Goal: Check status: Check status

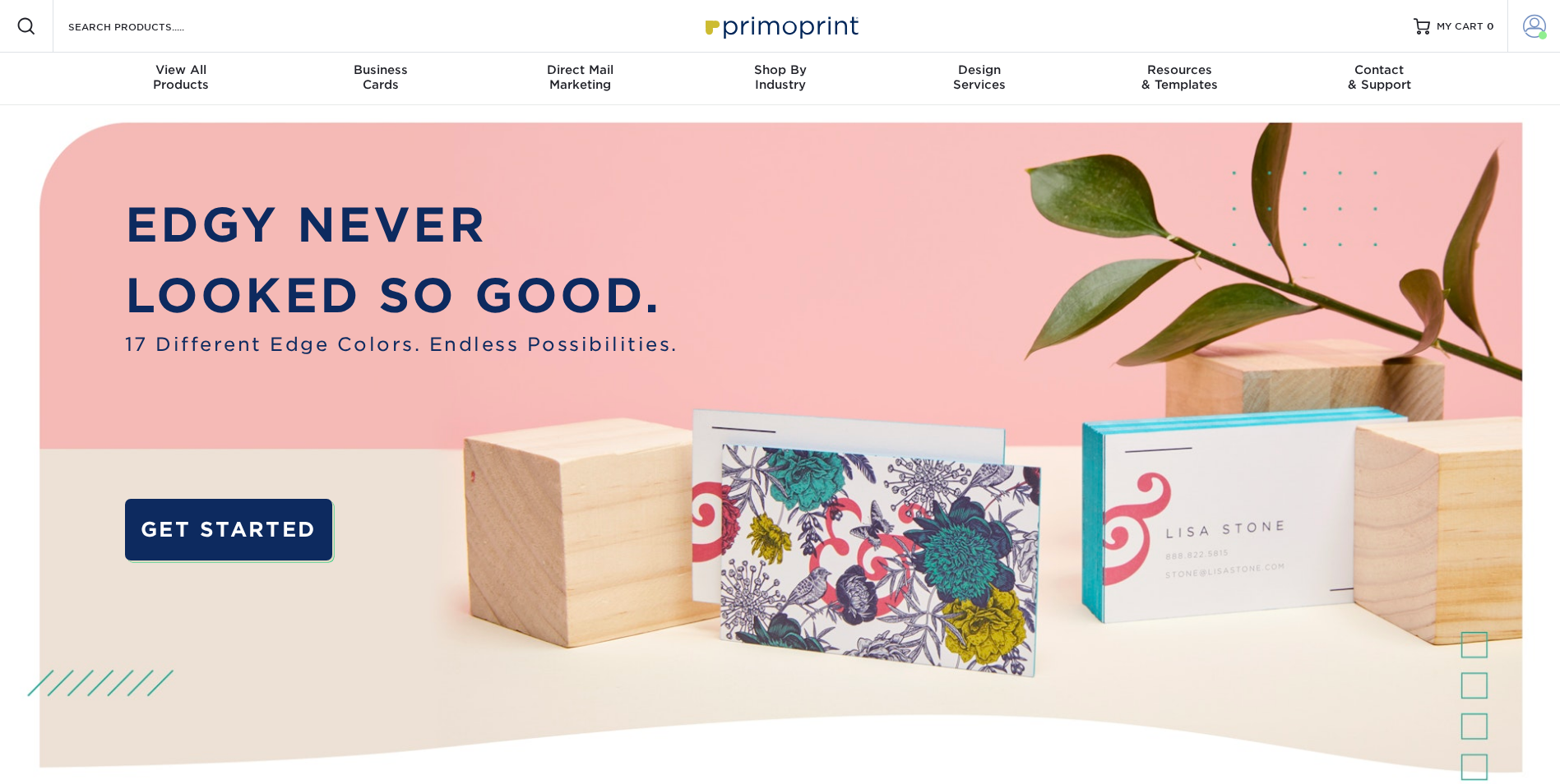
click at [1528, 27] on span at bounding box center [1535, 26] width 23 height 23
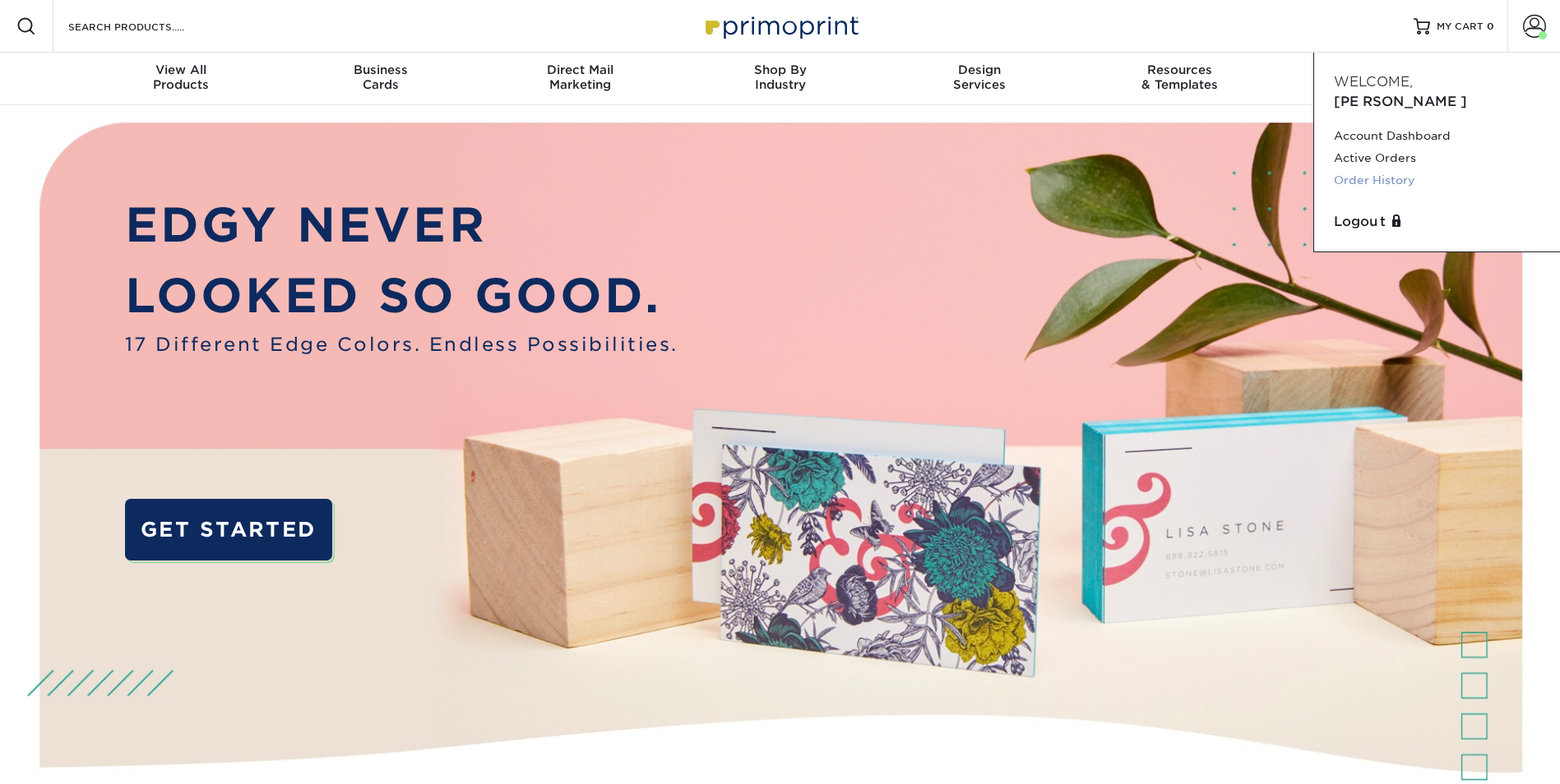
click at [1394, 170] on link "Order History" at bounding box center [1438, 181] width 207 height 22
click at [1398, 170] on link "Order History" at bounding box center [1438, 181] width 207 height 22
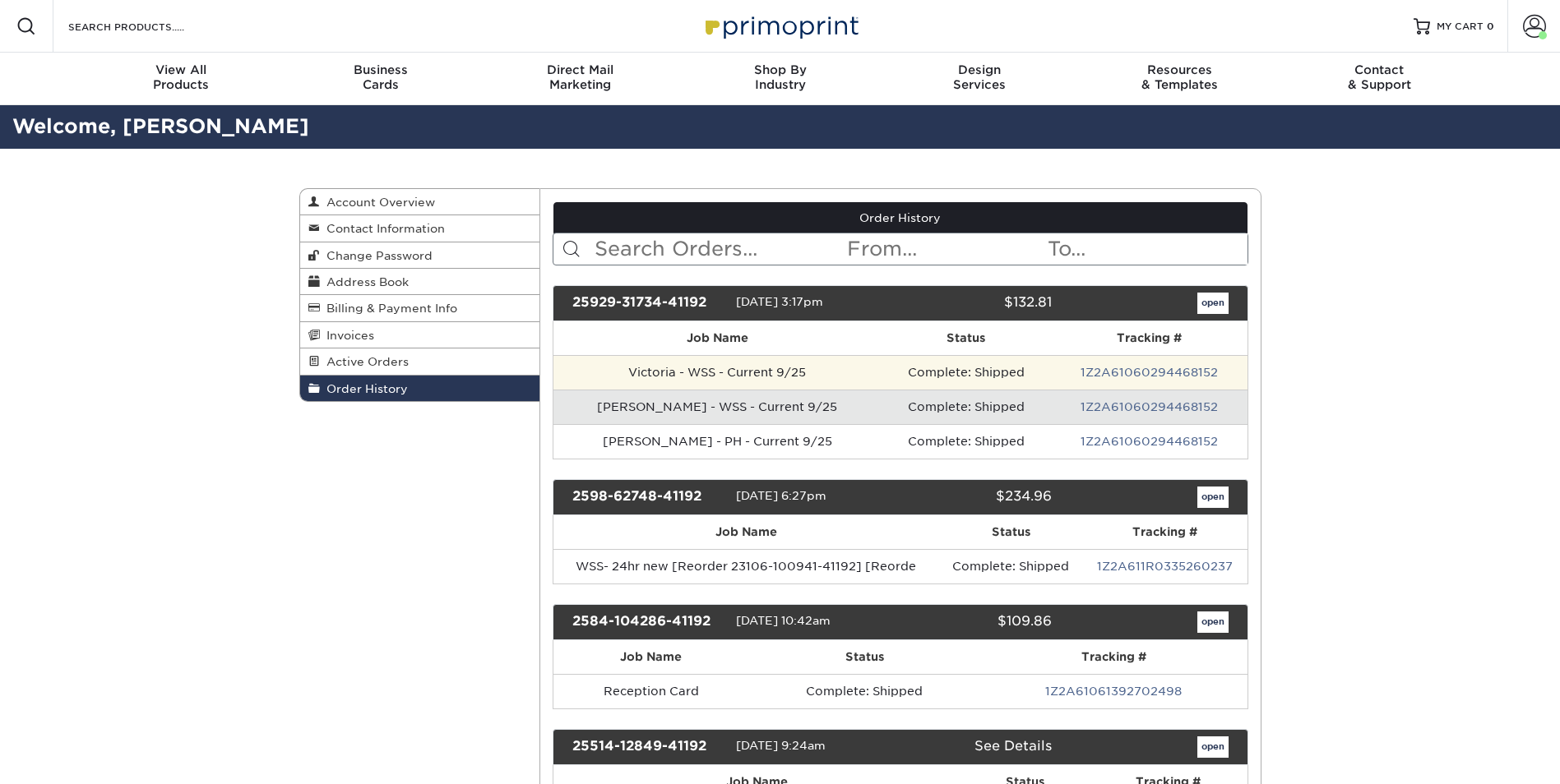
click at [676, 370] on td "Victoria - WSS - Current 9/25" at bounding box center [717, 372] width 327 height 34
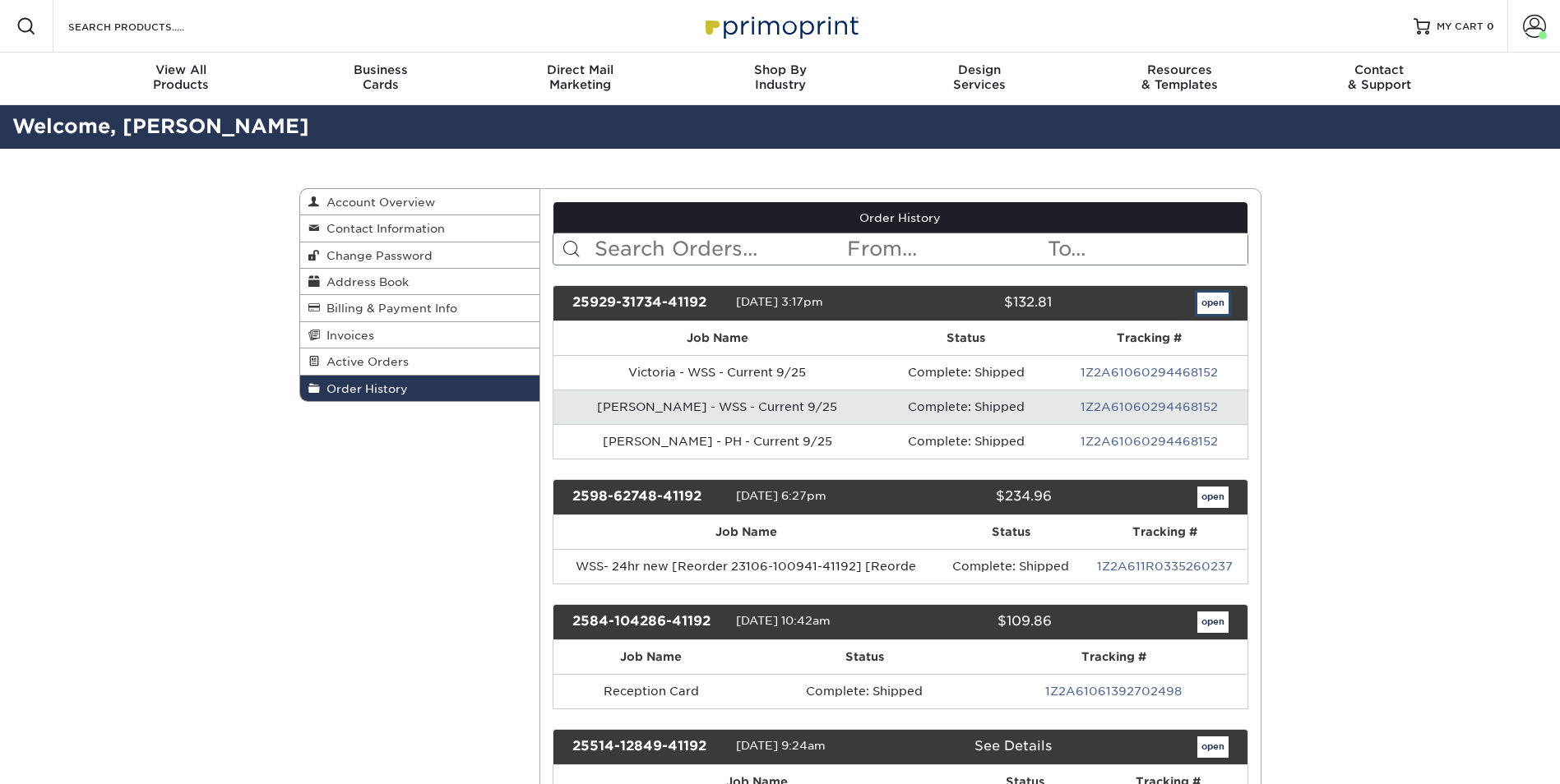
click at [1210, 304] on link "open" at bounding box center [1213, 304] width 31 height 22
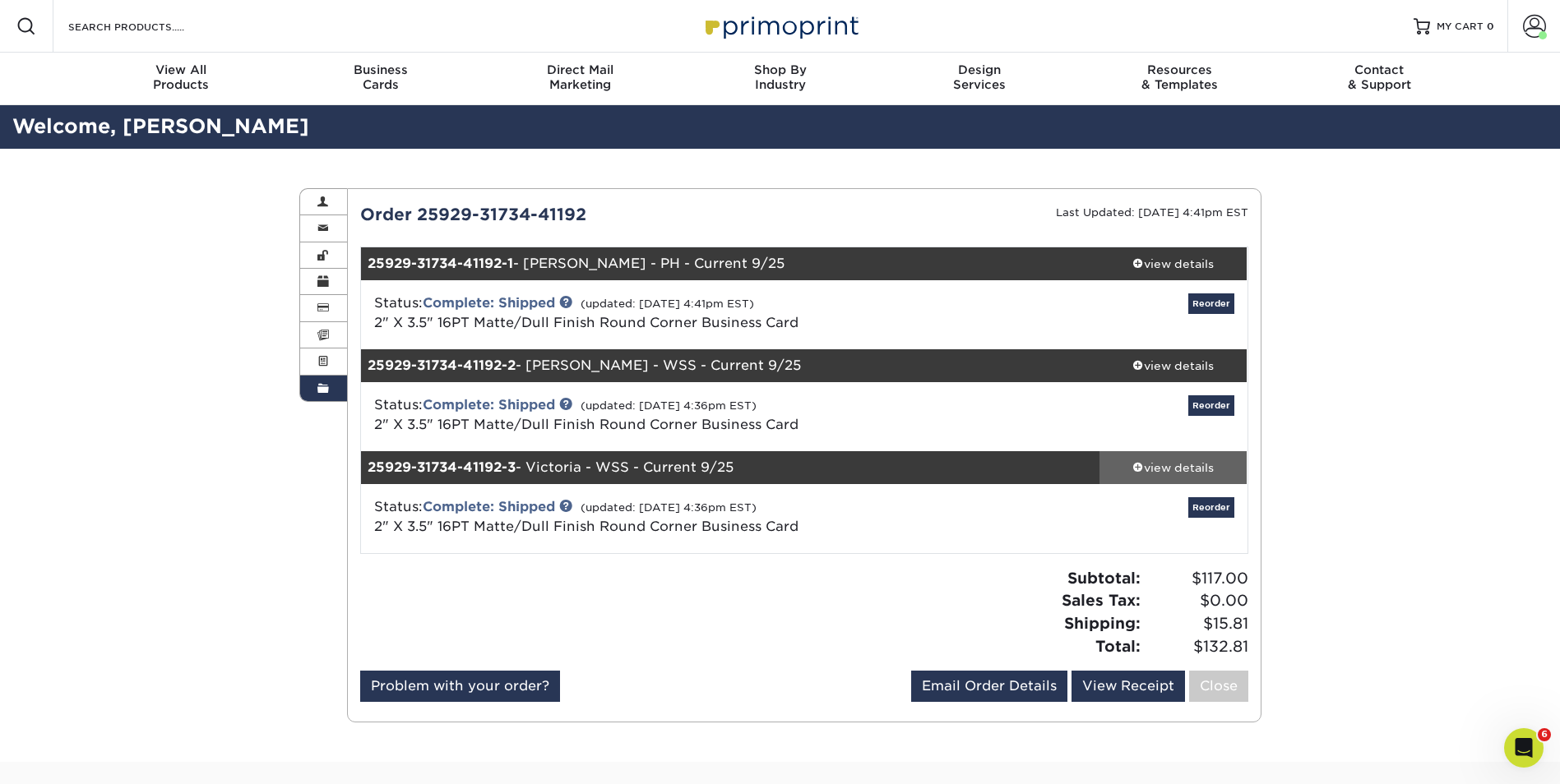
click at [1130, 467] on div "view details" at bounding box center [1174, 468] width 148 height 16
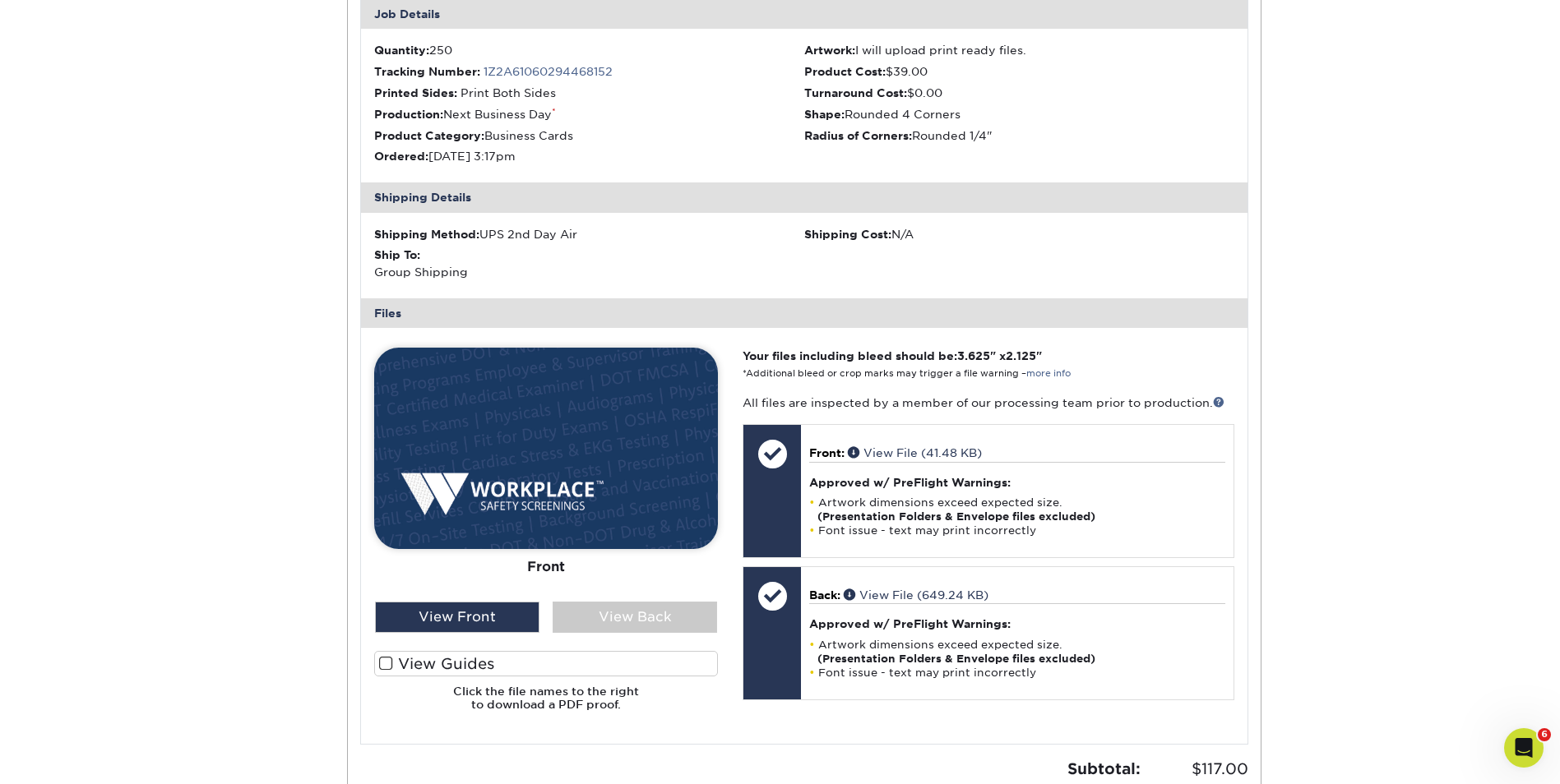
scroll to position [576, 0]
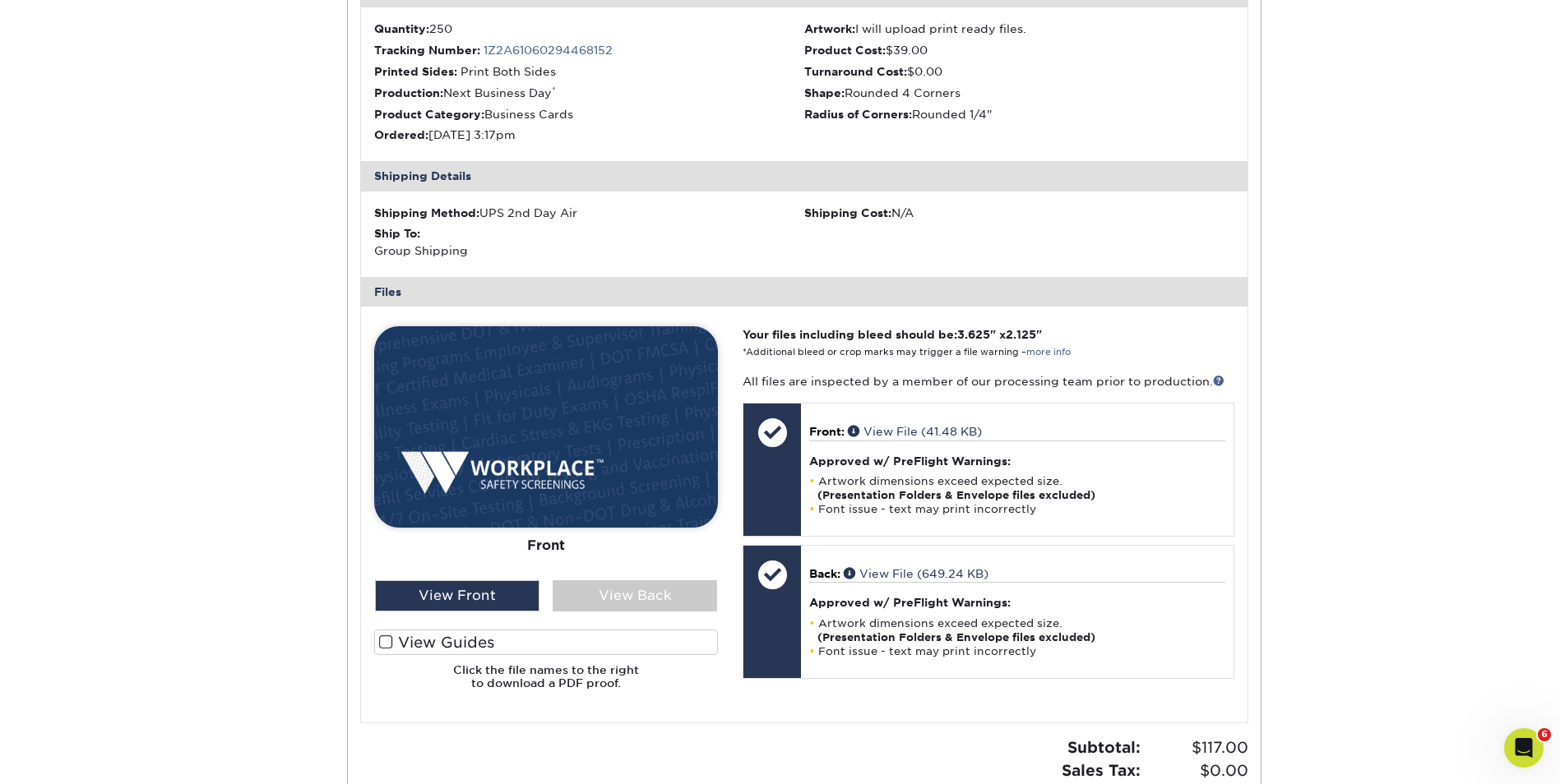
click at [598, 577] on div "Front Back" at bounding box center [545, 453] width 344 height 254
click at [602, 584] on div "View Back" at bounding box center [634, 595] width 164 height 31
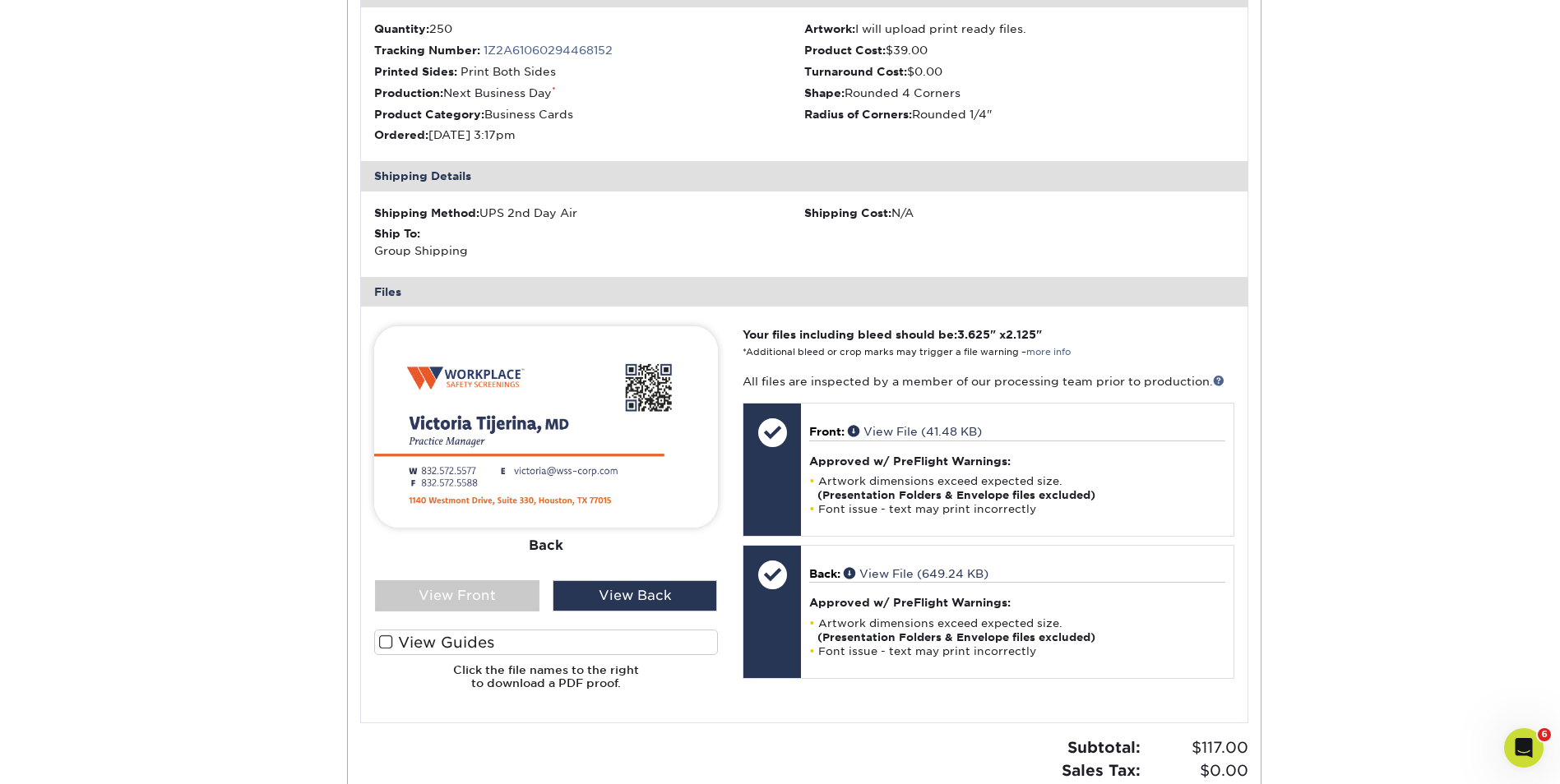
click at [397, 642] on label "View Guides" at bounding box center [545, 642] width 344 height 25
click at [0, 0] on input "View Guides" at bounding box center [0, 0] width 0 height 0
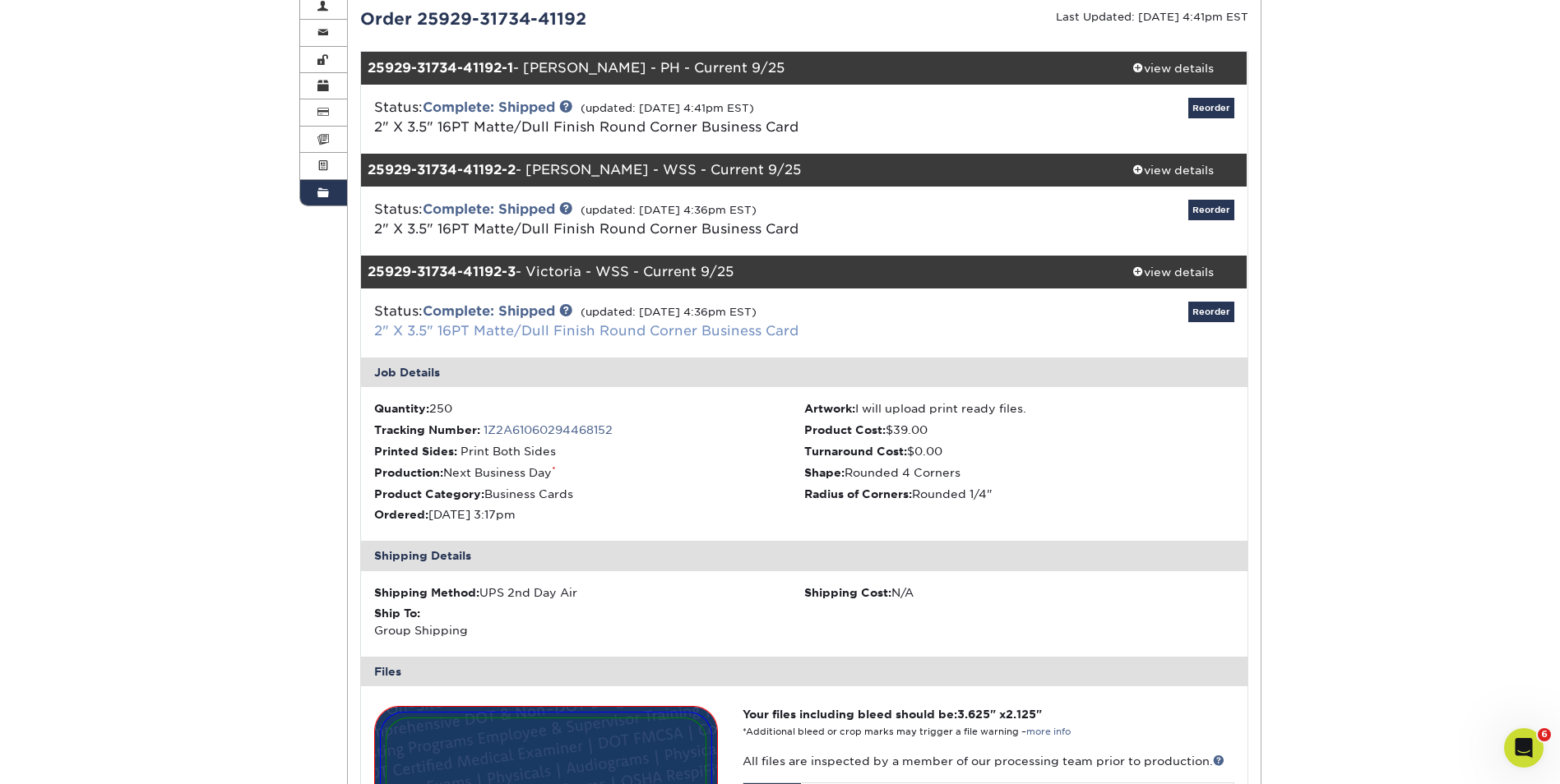
scroll to position [83, 0]
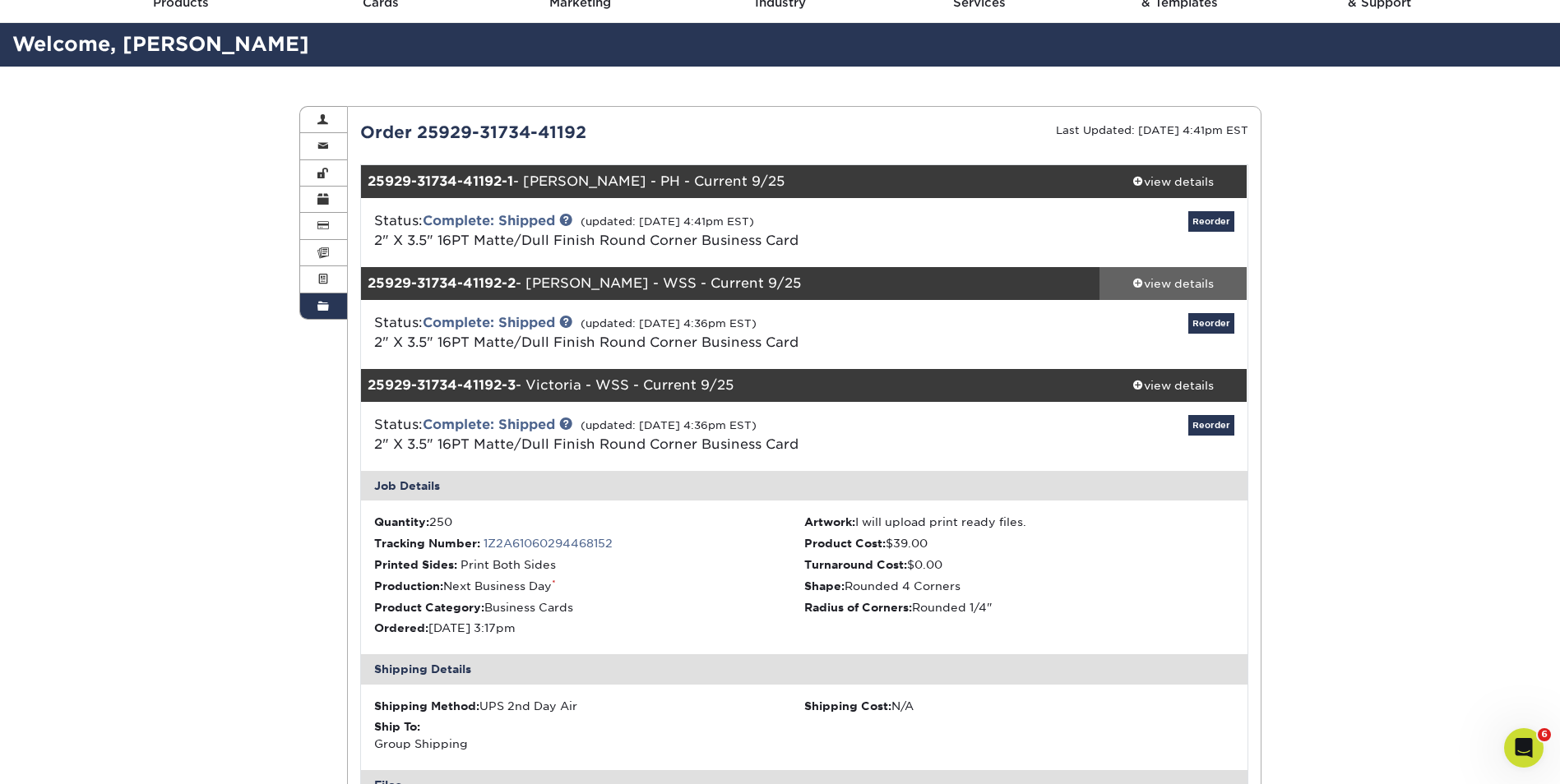
click at [1170, 279] on div "view details" at bounding box center [1174, 284] width 148 height 16
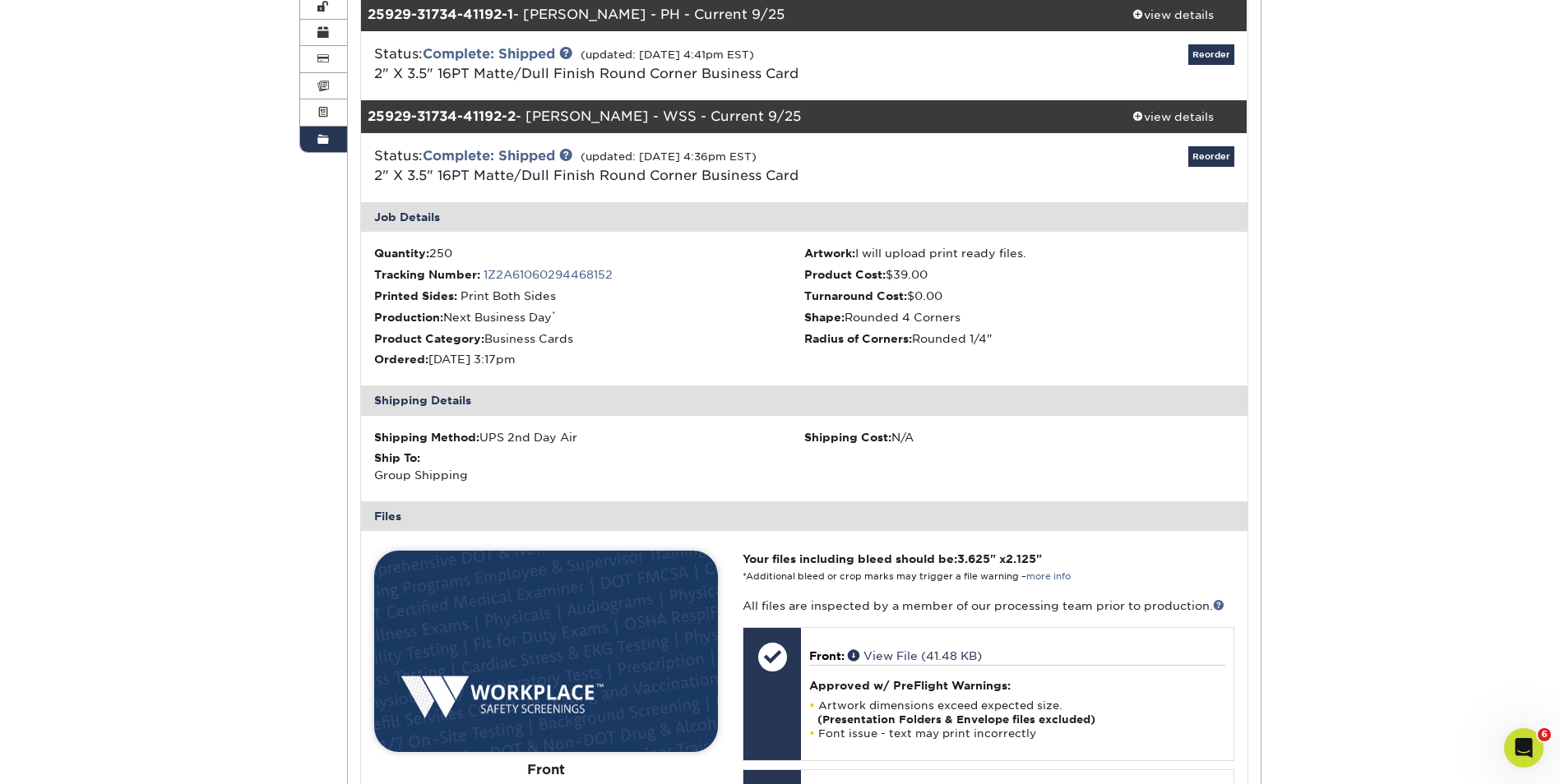
scroll to position [411, 0]
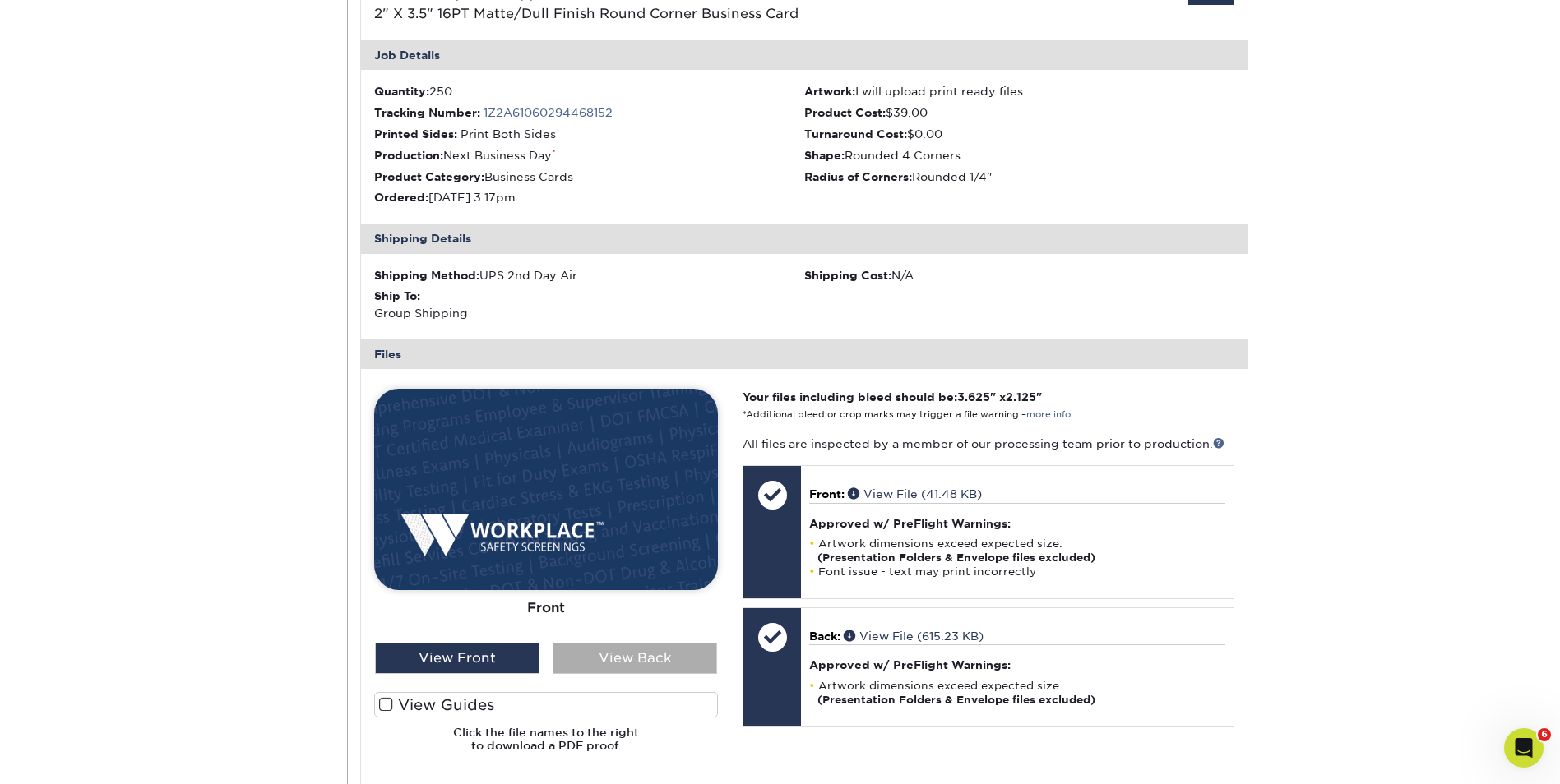
click at [597, 670] on div "View Back" at bounding box center [634, 658] width 164 height 31
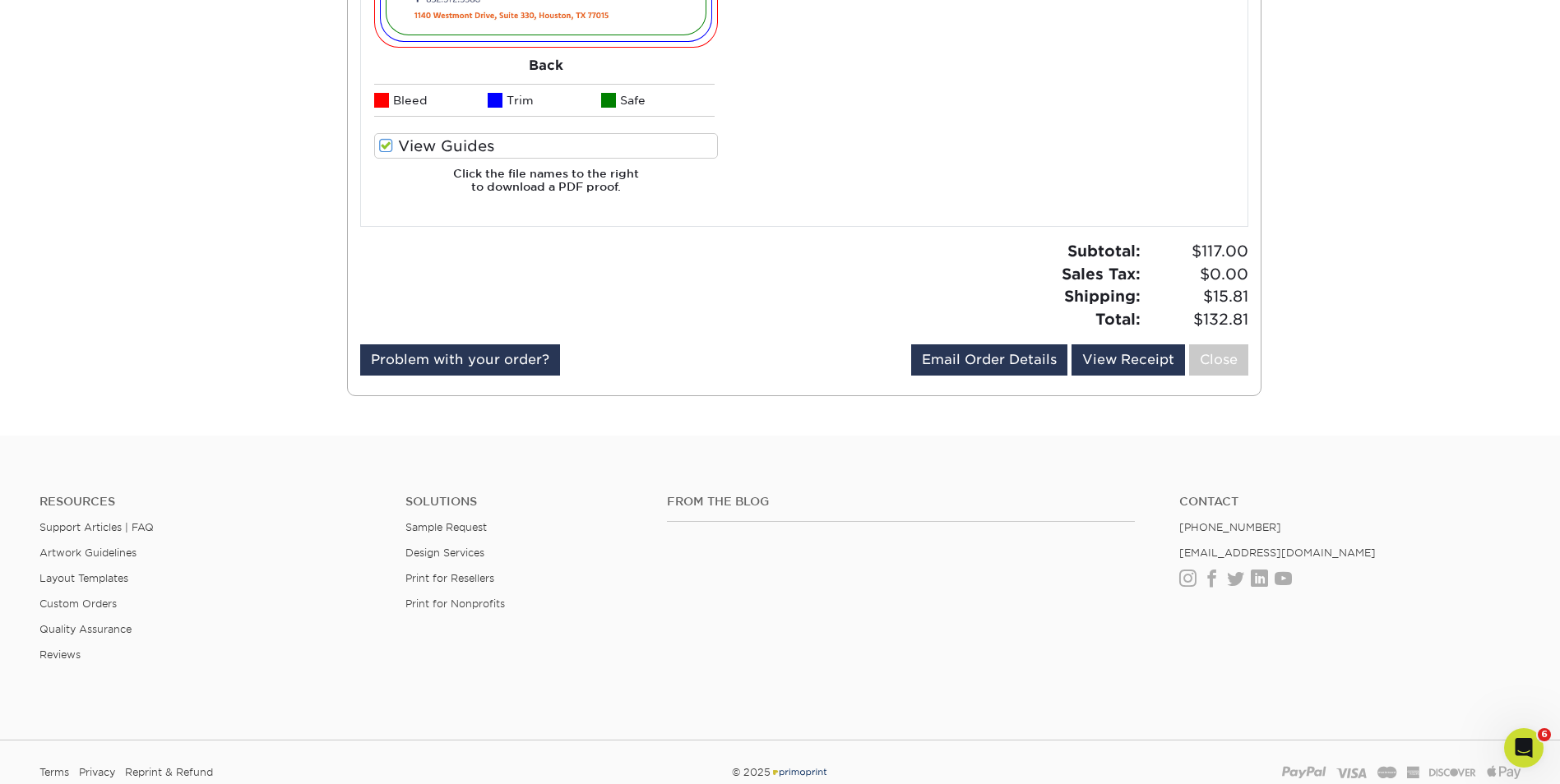
scroll to position [1678, 0]
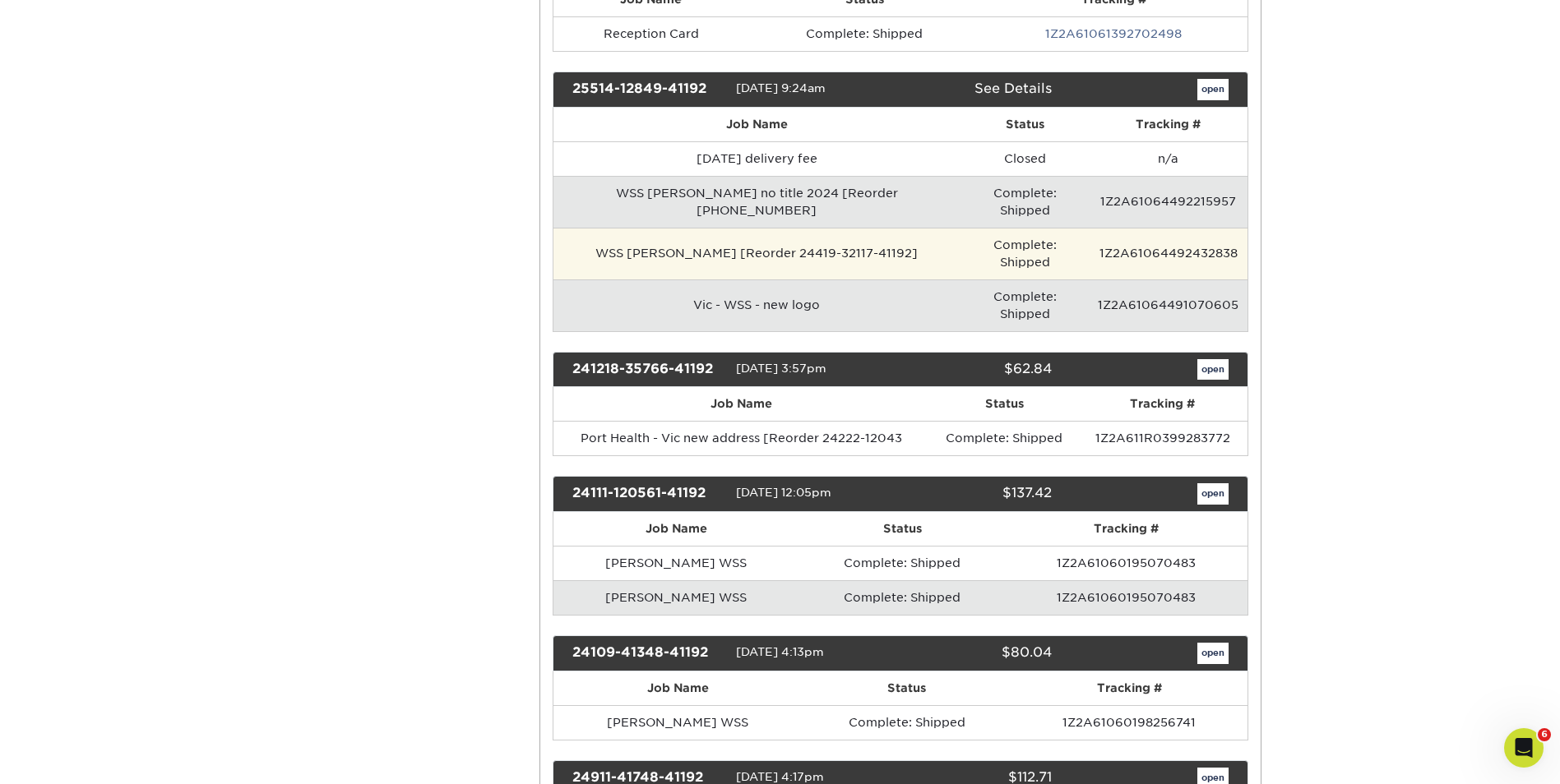
click at [643, 230] on td "WSS Tona [Reorder 24419-32117-41192]" at bounding box center [757, 254] width 406 height 52
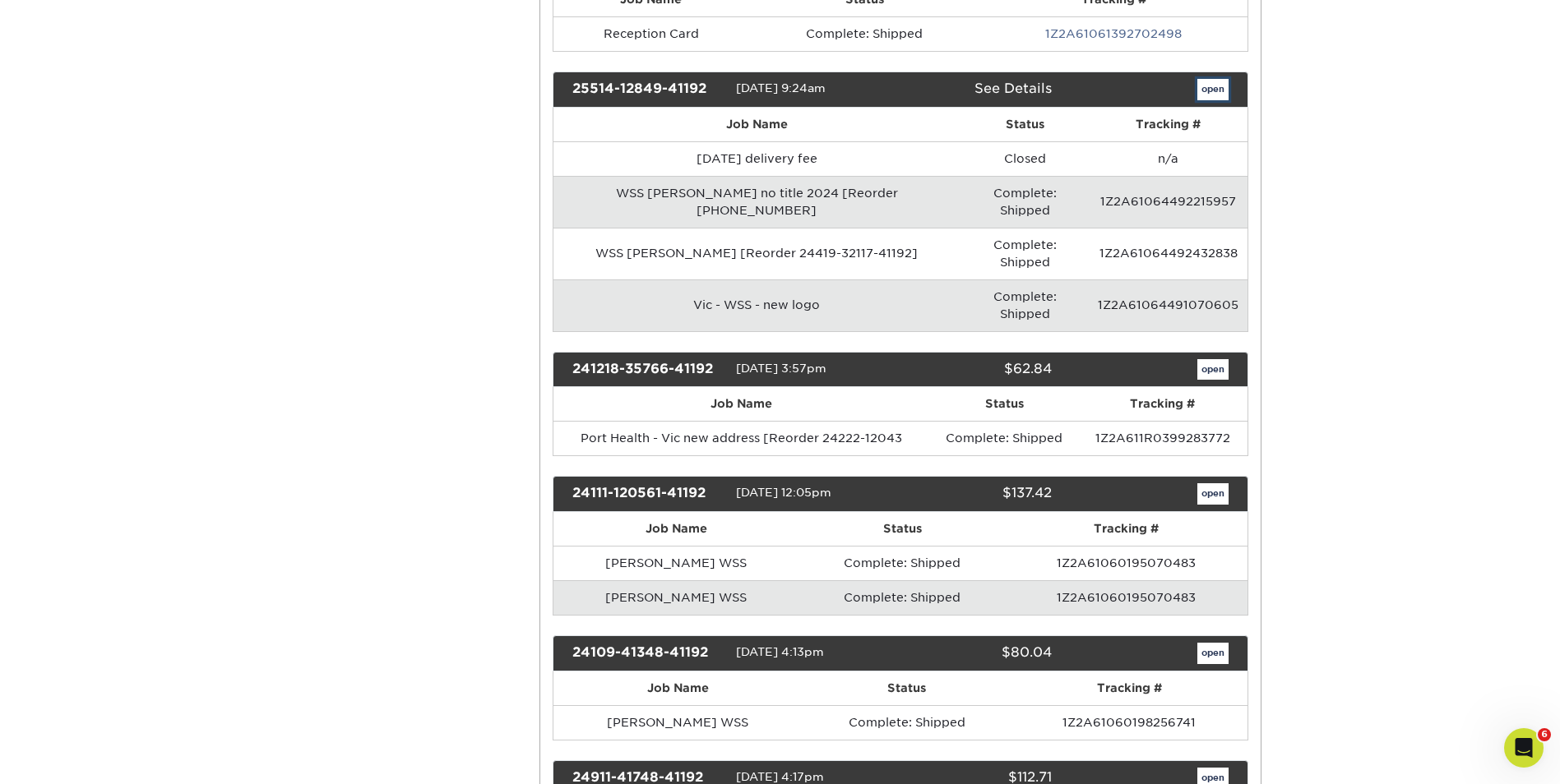
click at [1218, 92] on link "open" at bounding box center [1213, 90] width 31 height 22
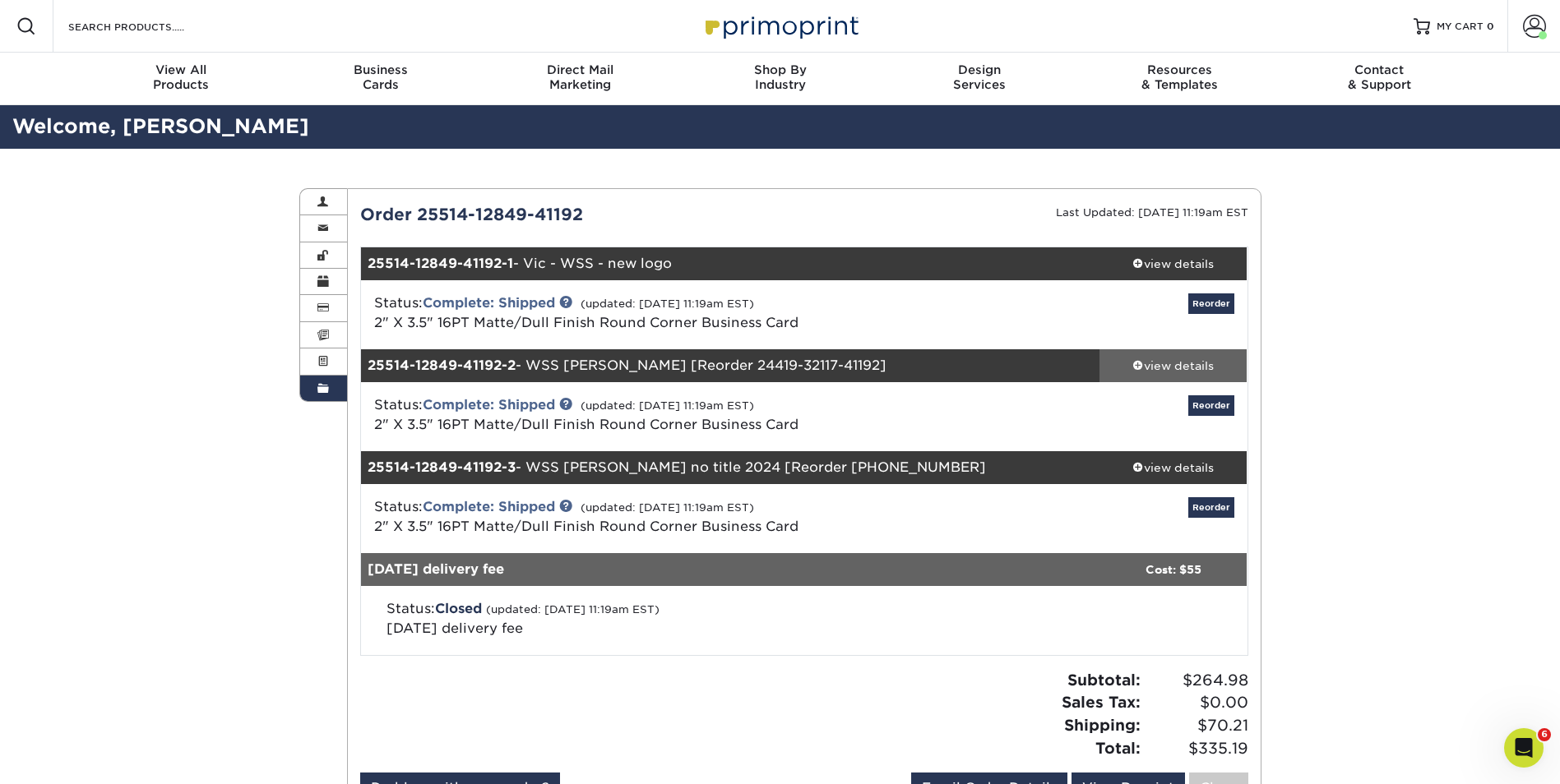
click at [1175, 366] on div "view details" at bounding box center [1174, 366] width 148 height 16
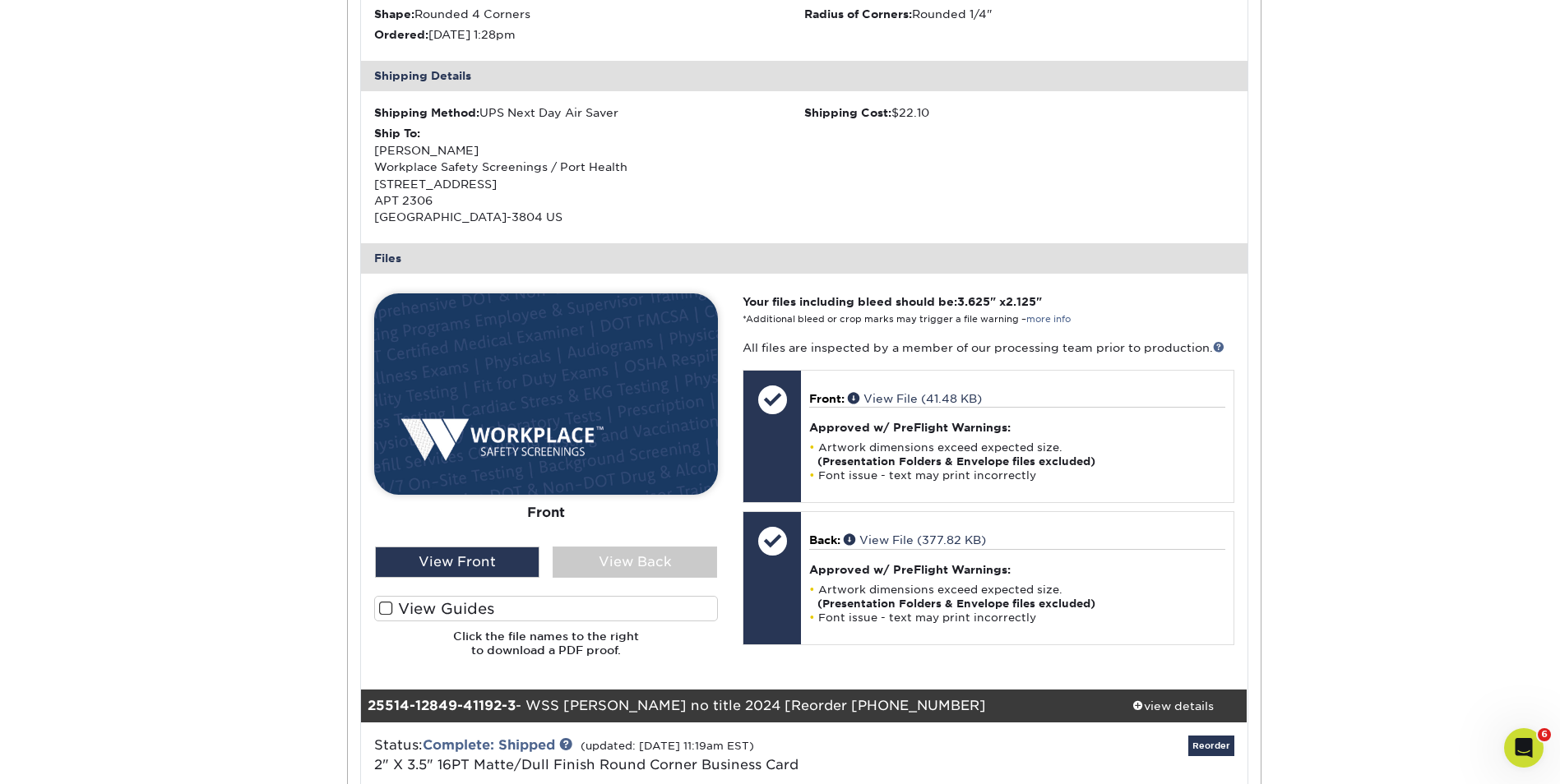
scroll to position [576, 0]
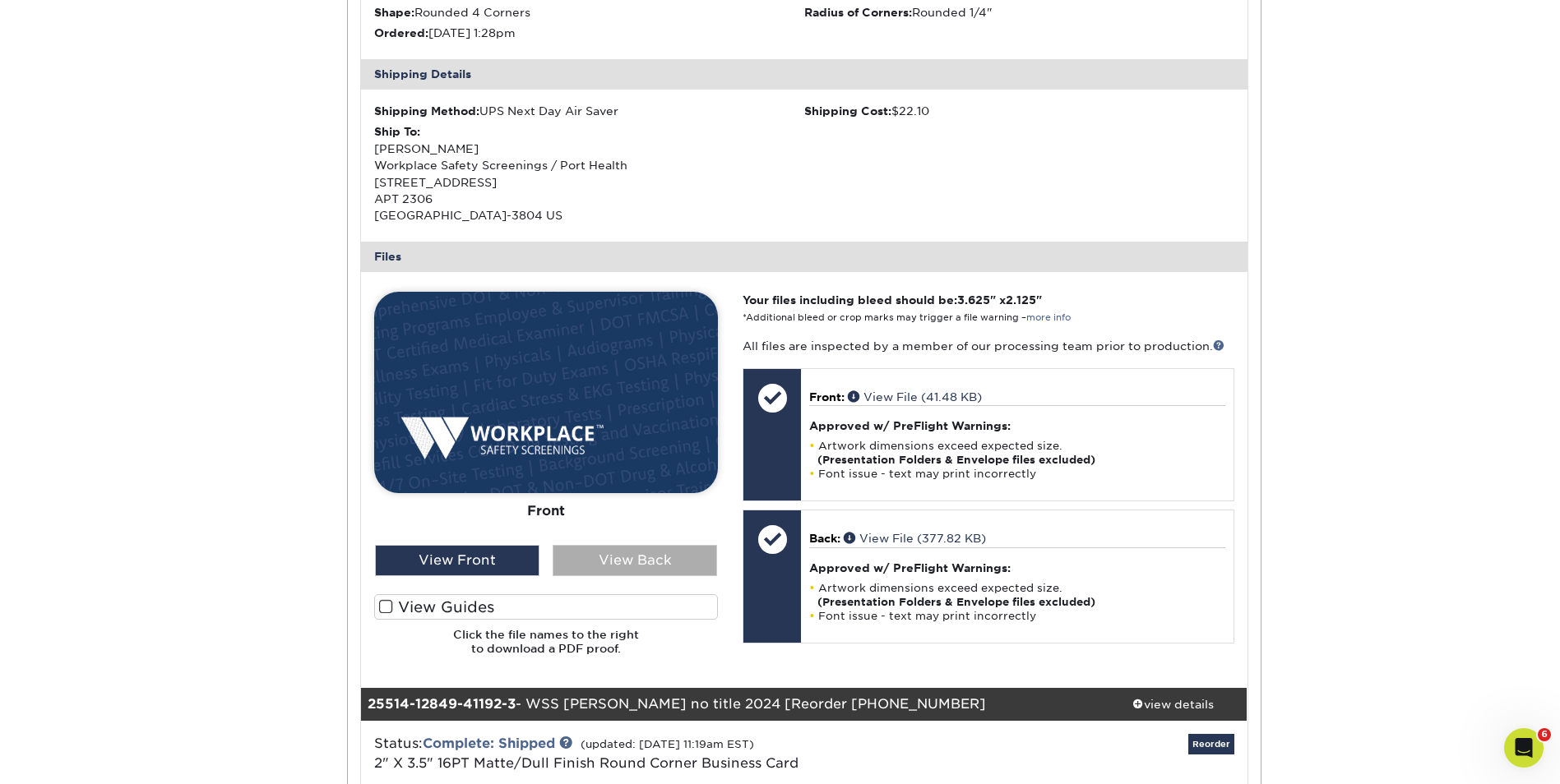
click at [646, 556] on div "View Back" at bounding box center [634, 560] width 164 height 31
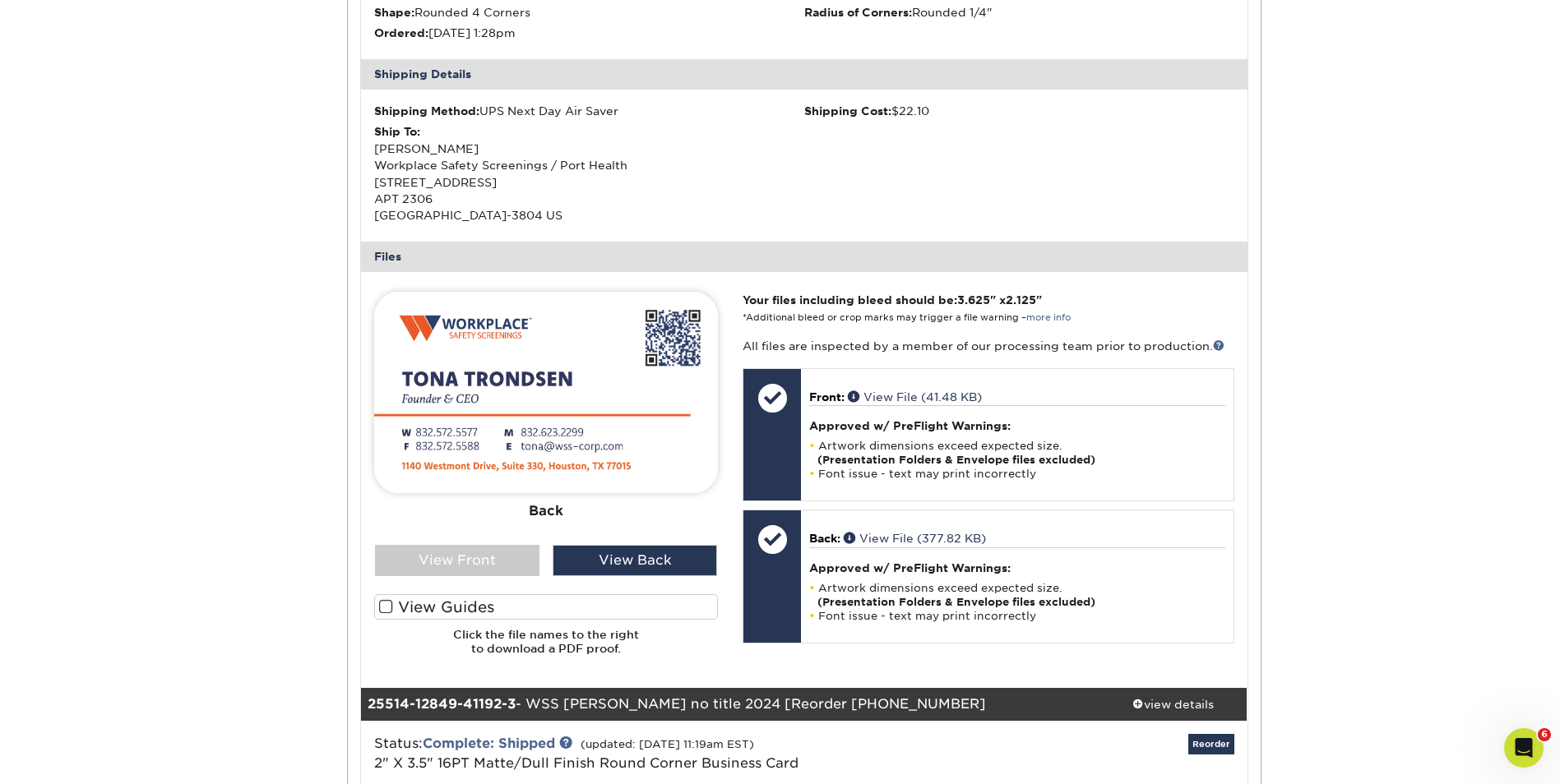
click at [386, 609] on span at bounding box center [386, 606] width 14 height 15
click at [0, 0] on input "View Guides" at bounding box center [0, 0] width 0 height 0
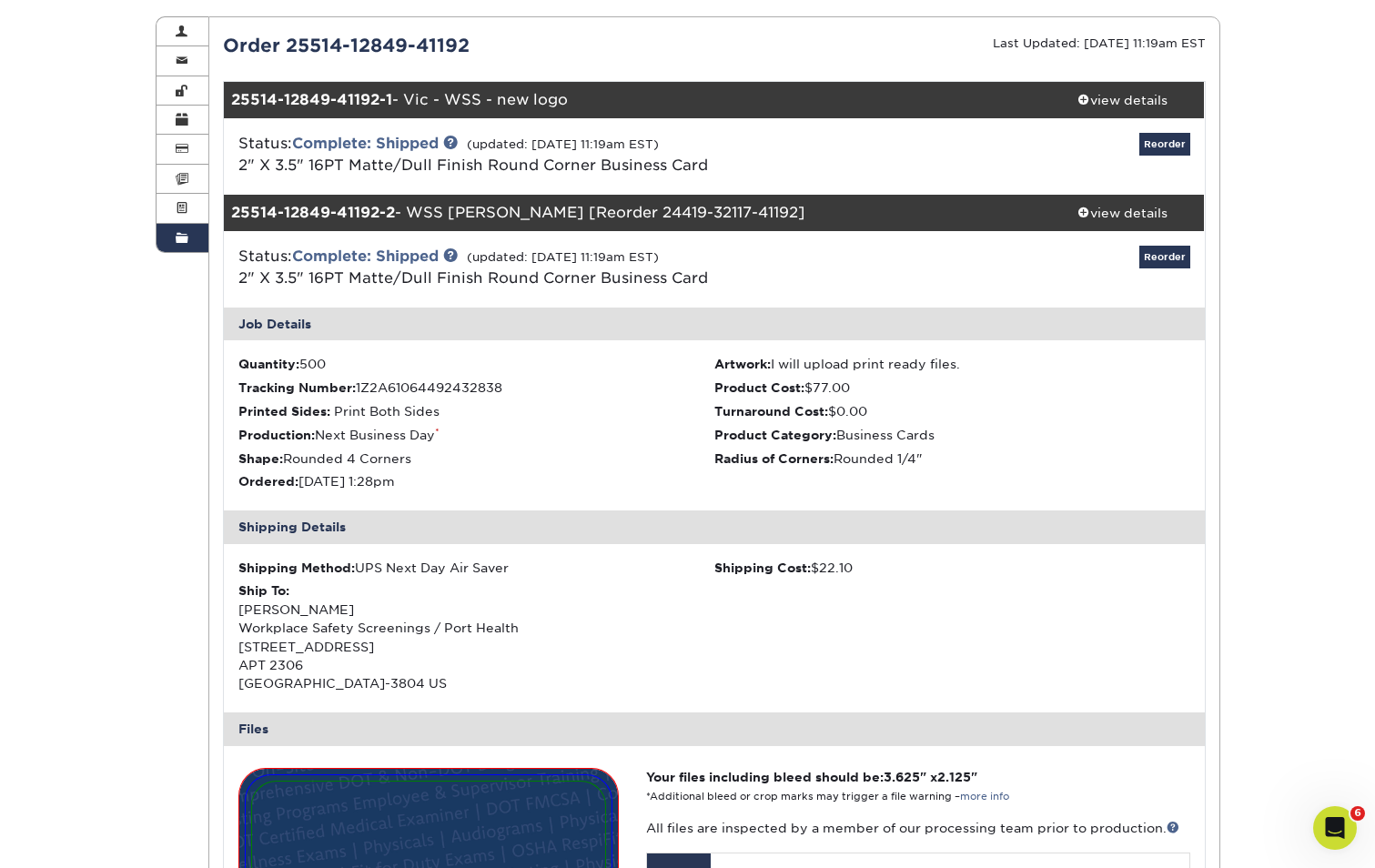
scroll to position [107, 0]
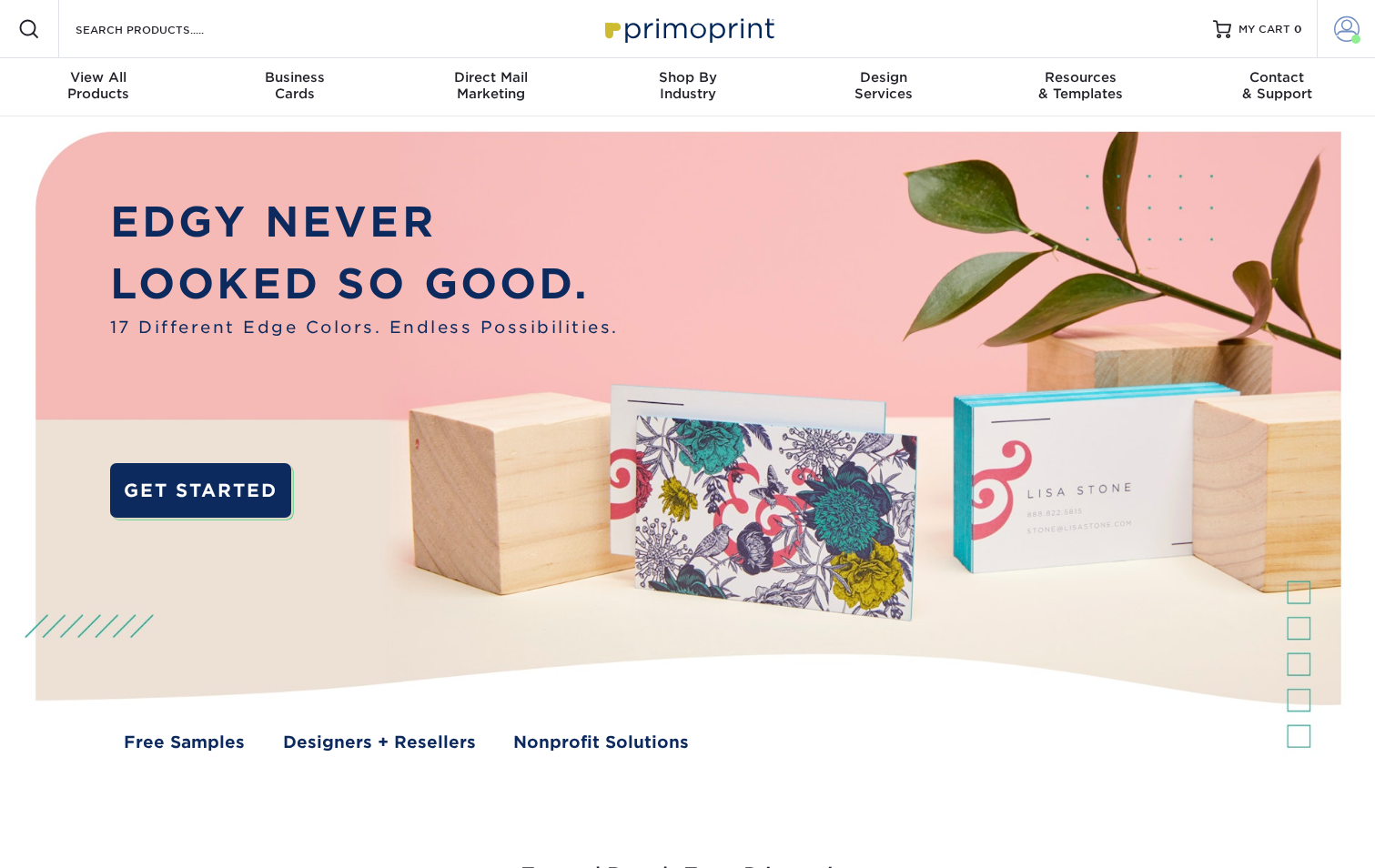
click at [1343, 29] on span at bounding box center [1347, 29] width 26 height 26
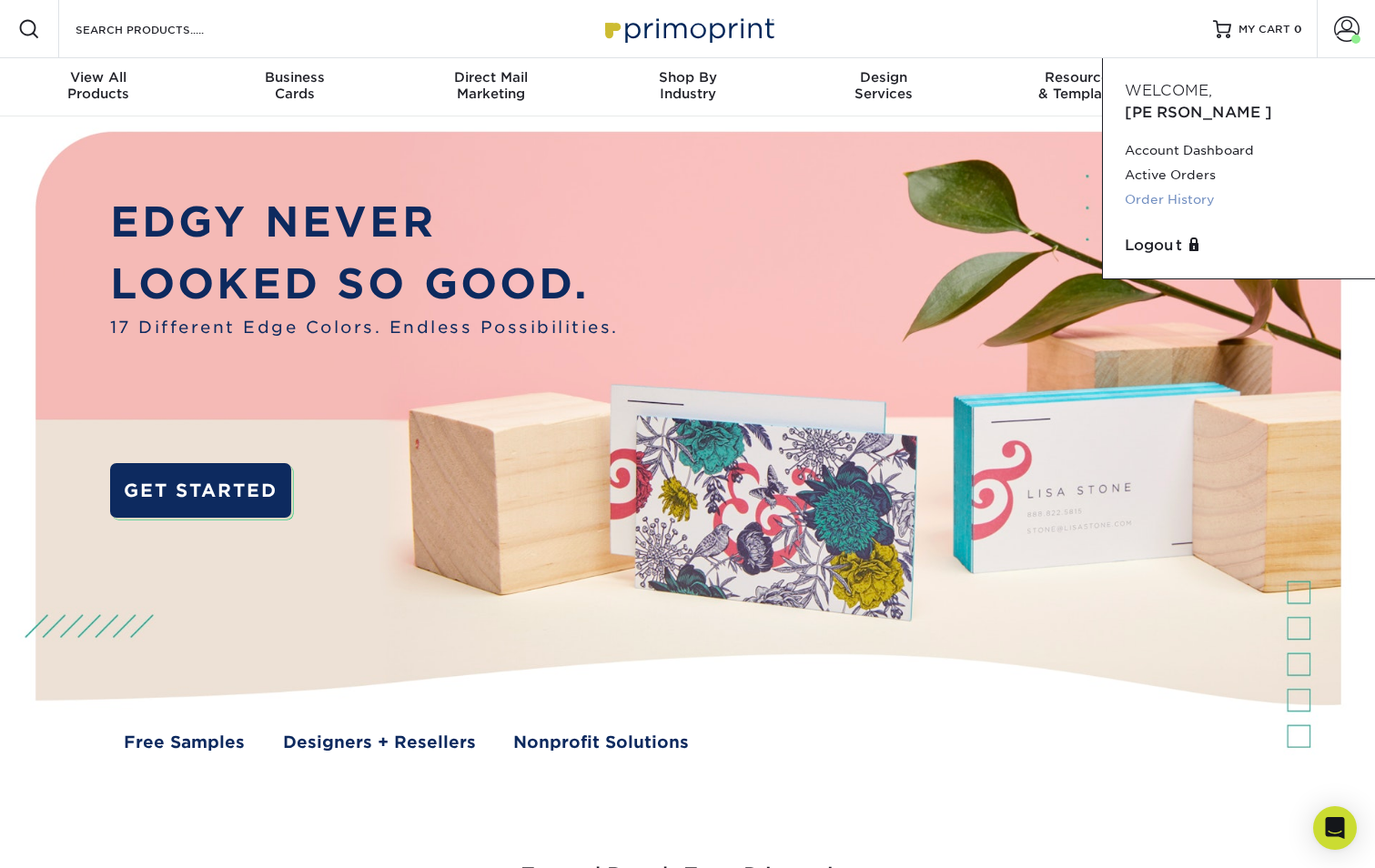
click at [1171, 188] on link "Order History" at bounding box center [1239, 200] width 229 height 25
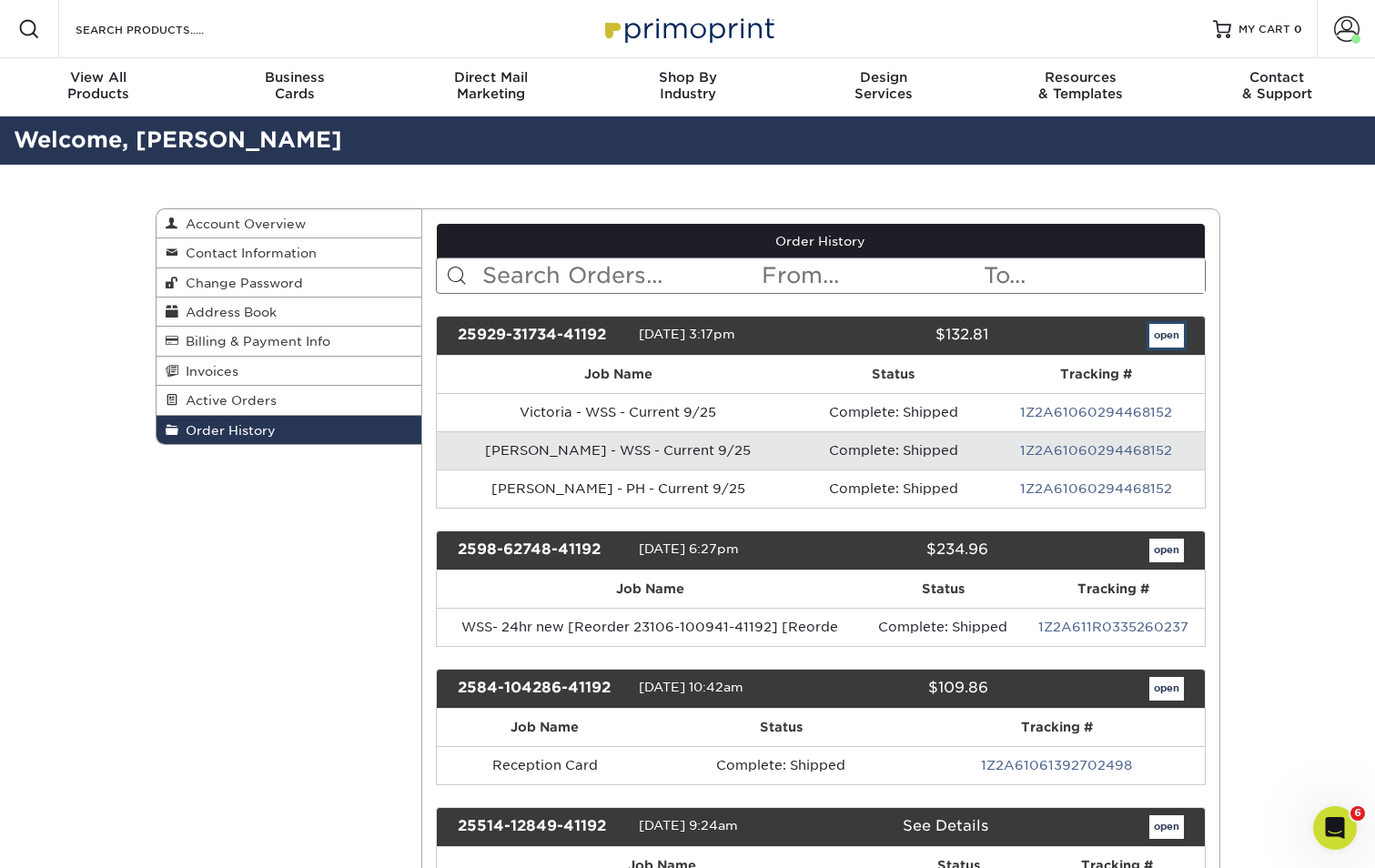
click at [1164, 333] on link "open" at bounding box center [1166, 336] width 35 height 24
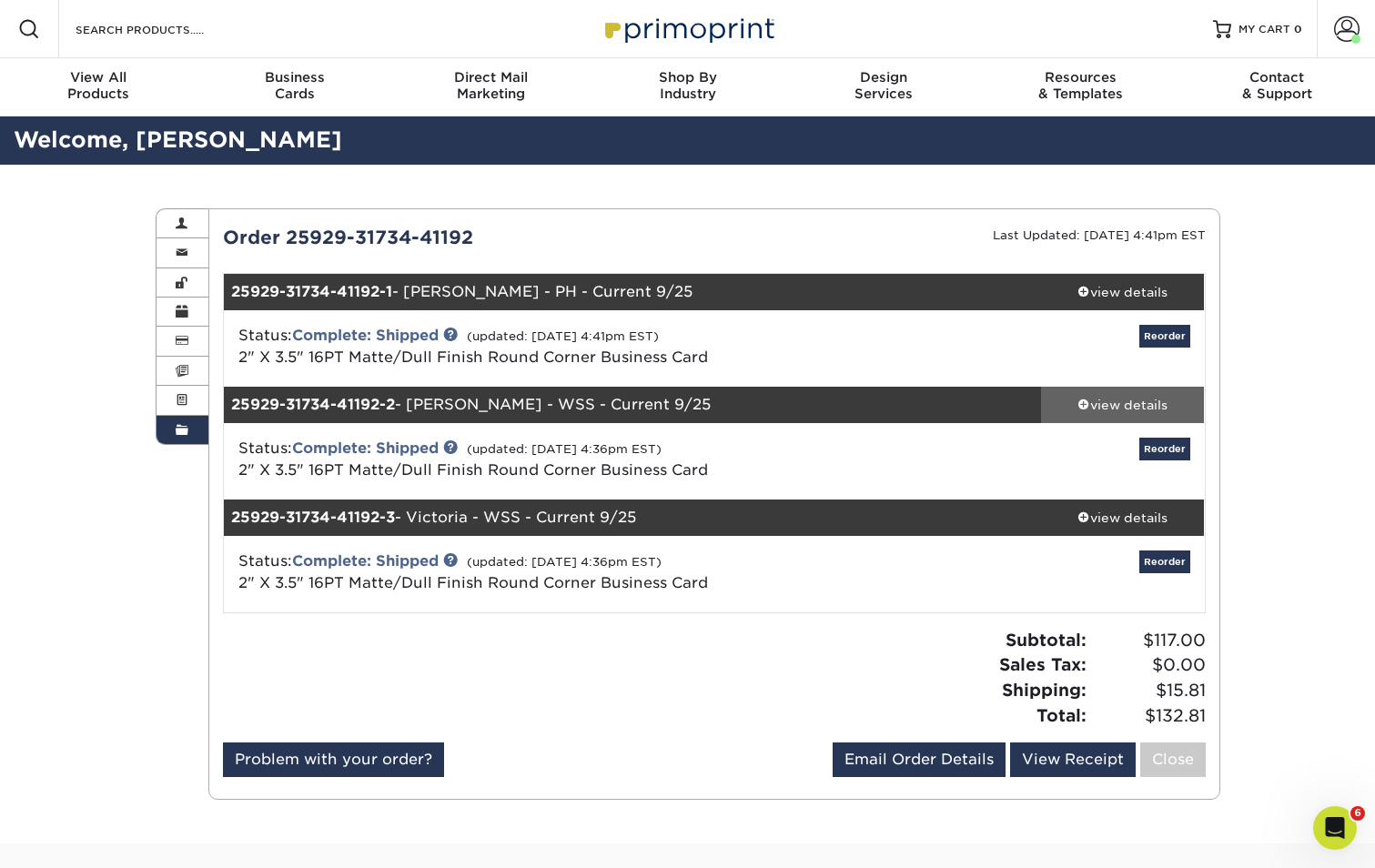
click at [1104, 404] on div "view details" at bounding box center [1122, 405] width 164 height 18
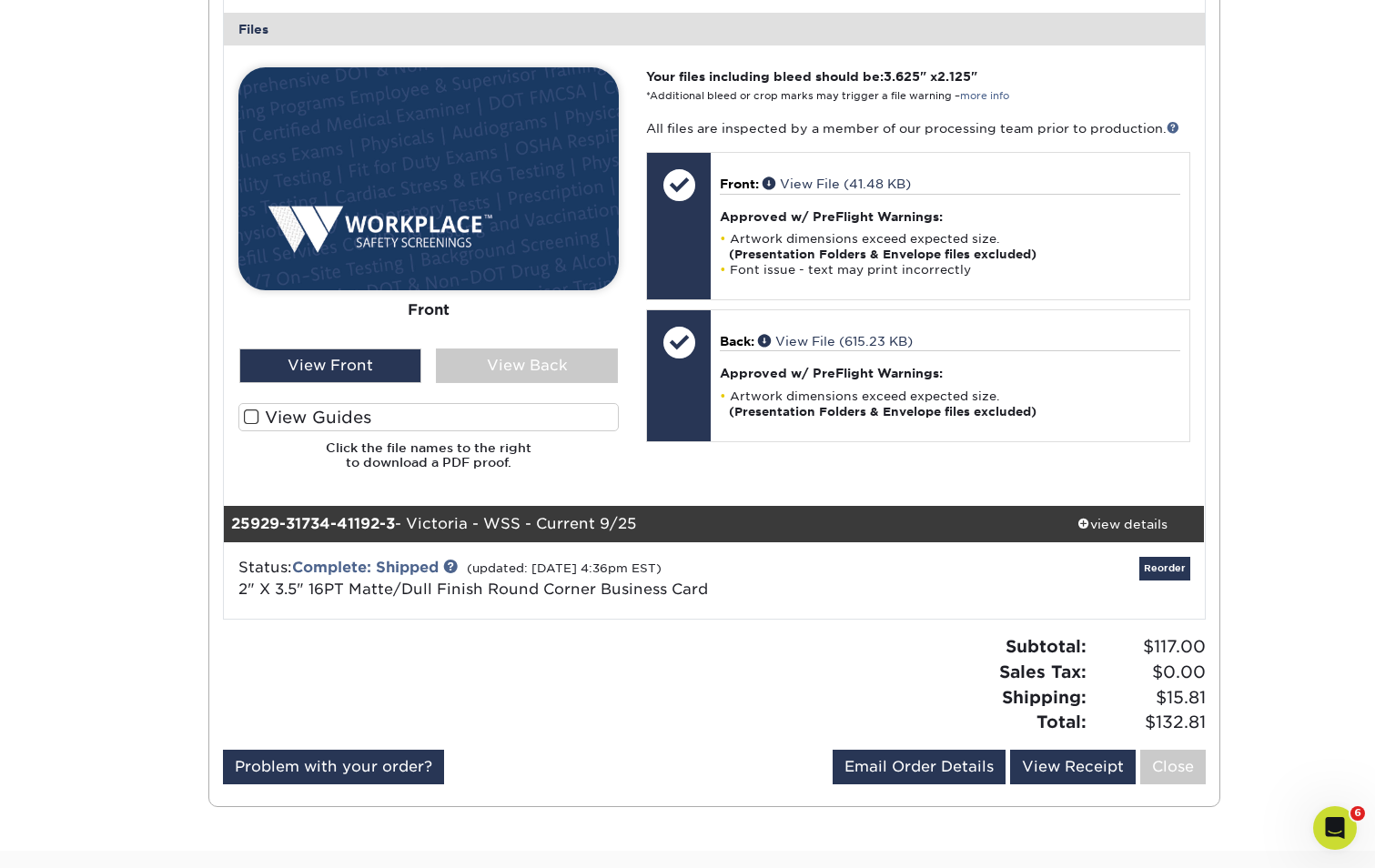
scroll to position [819, 0]
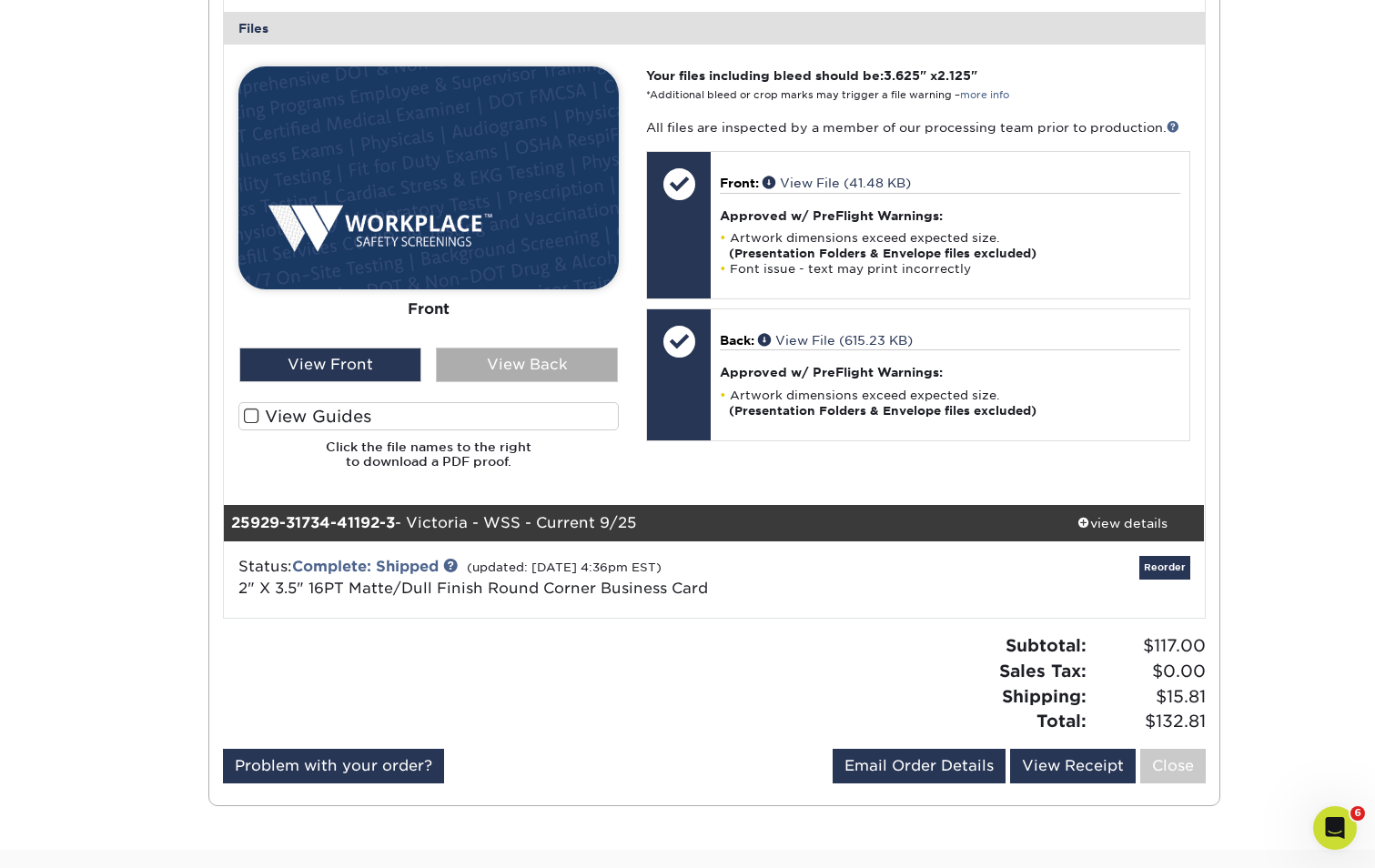
click at [521, 357] on div "View Back" at bounding box center [526, 365] width 182 height 35
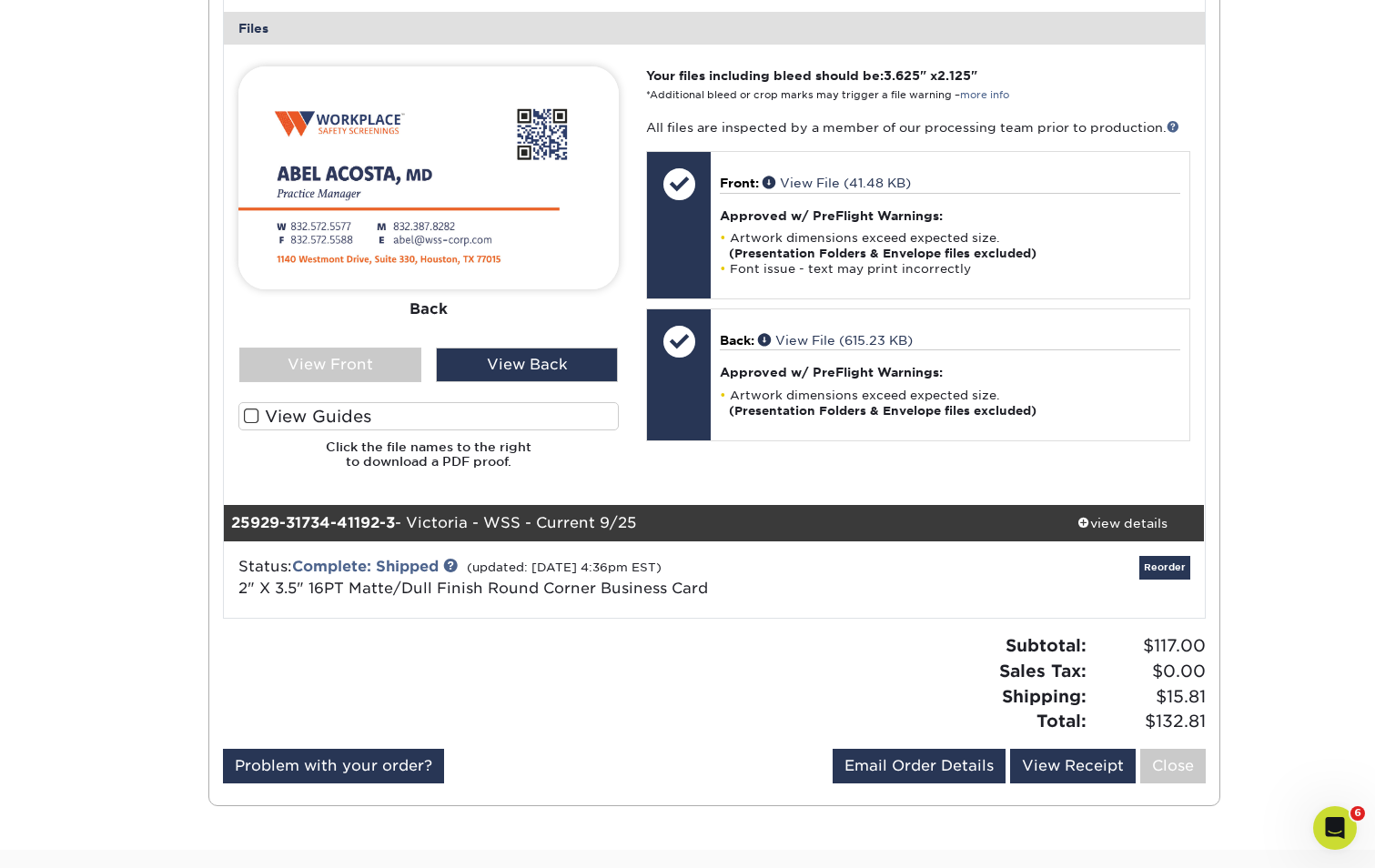
click at [290, 415] on label "View Guides" at bounding box center [429, 417] width 381 height 28
click at [0, 0] on input "View Guides" at bounding box center [0, 0] width 0 height 0
